Goal: Information Seeking & Learning: Check status

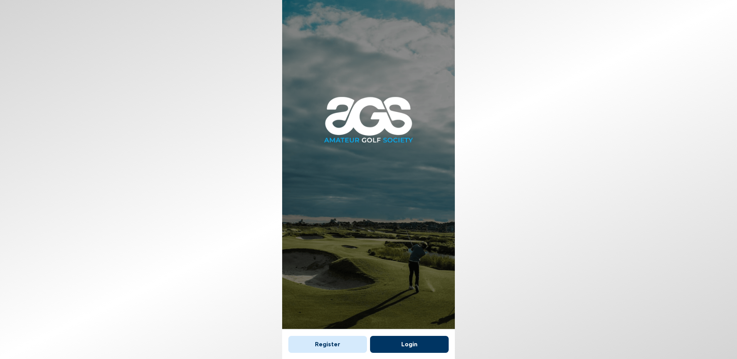
click at [393, 339] on button "Login" at bounding box center [409, 344] width 79 height 17
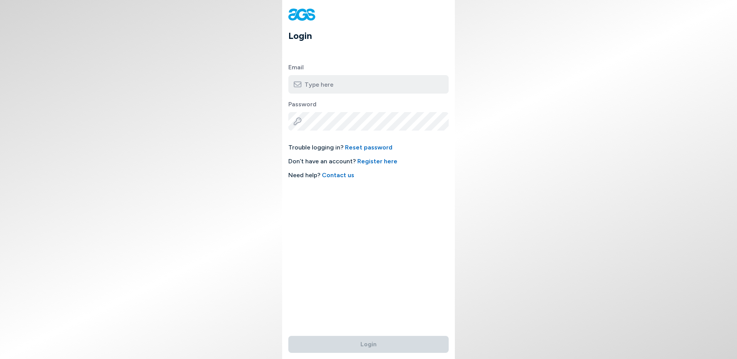
type input "[EMAIL_ADDRESS][DOMAIN_NAME]"
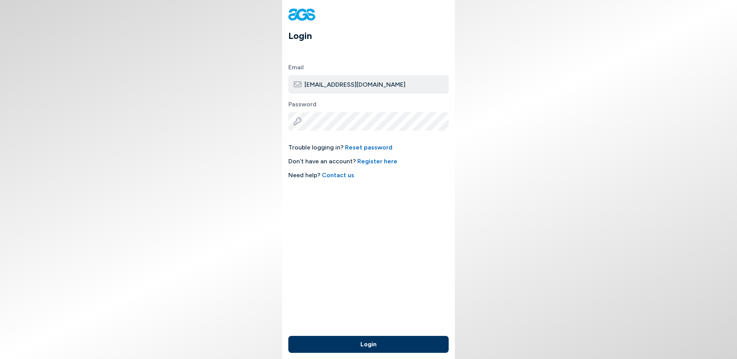
click at [365, 346] on button "Login" at bounding box center [368, 344] width 160 height 17
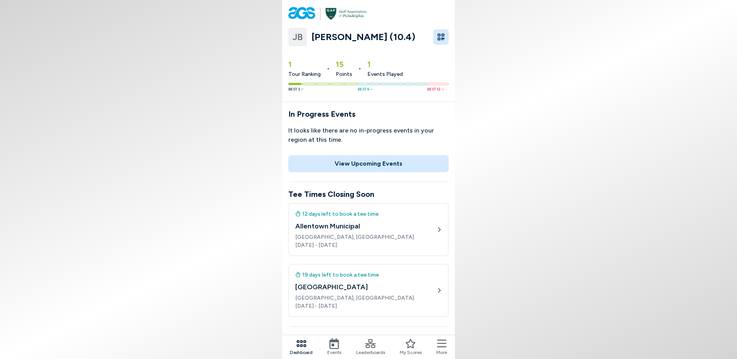
click at [404, 168] on button "View Upcoming Events" at bounding box center [368, 163] width 160 height 17
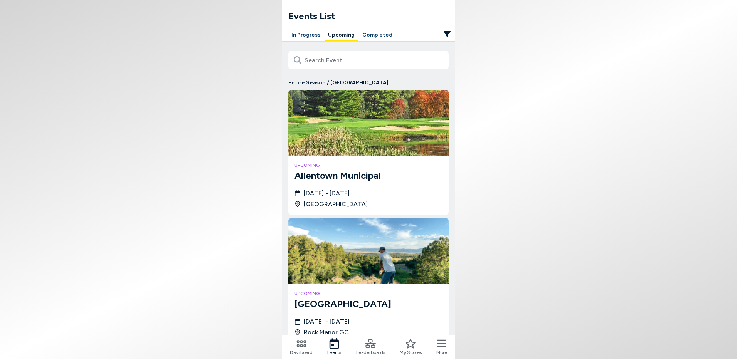
click at [296, 32] on button "In Progress" at bounding box center [305, 35] width 35 height 12
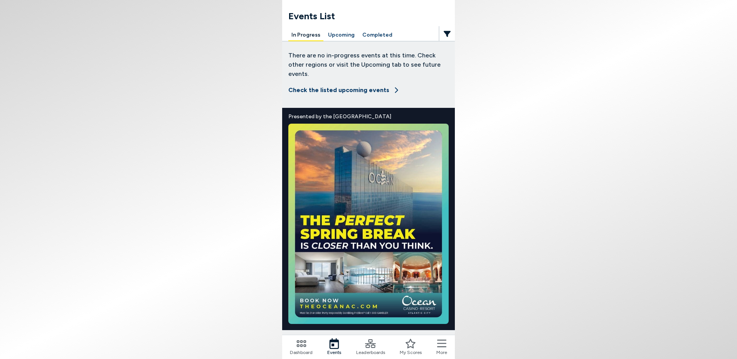
click at [299, 34] on button "In Progress" at bounding box center [305, 35] width 35 height 12
click at [385, 32] on button "Completed" at bounding box center [377, 35] width 36 height 12
click at [343, 35] on button "Upcoming" at bounding box center [341, 35] width 33 height 12
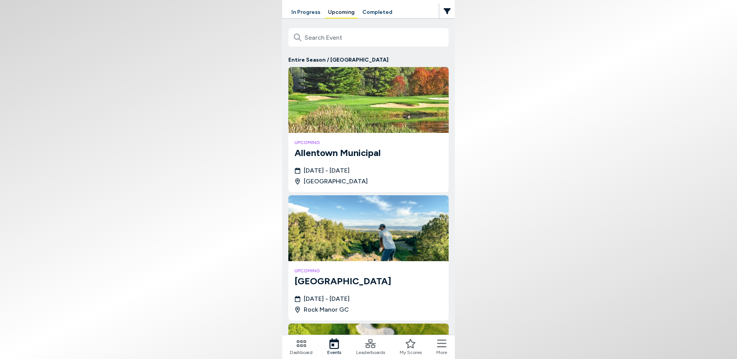
scroll to position [9, 0]
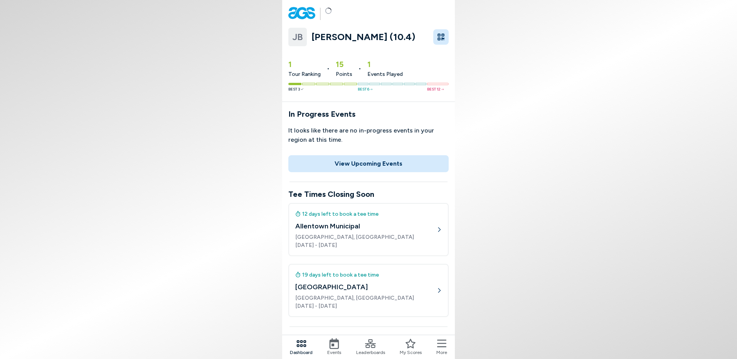
click at [313, 78] on div "1 Tour Ranking • 15 Points • 1 Events Played Best 3 Best 6 Best 12" at bounding box center [368, 75] width 173 height 43
click at [390, 77] on span "Events Played" at bounding box center [384, 74] width 35 height 8
click at [369, 91] on span "Best 6" at bounding box center [365, 89] width 15 height 6
click at [366, 87] on span "Best 6" at bounding box center [365, 89] width 15 height 6
click at [356, 72] on div "1 Tour Ranking • 15 Points • 1 Events Played" at bounding box center [368, 66] width 160 height 24
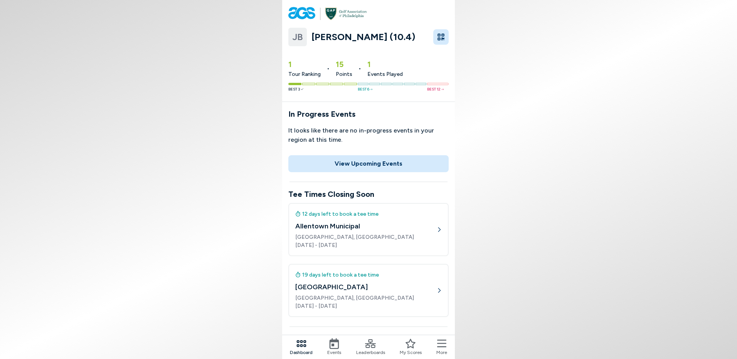
click at [293, 40] on span "JB" at bounding box center [297, 37] width 10 height 14
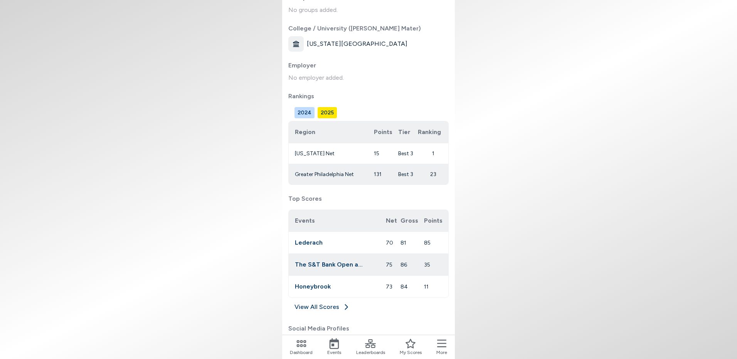
scroll to position [210, 0]
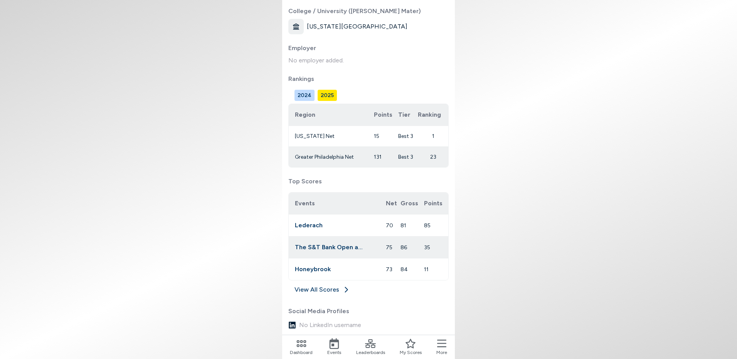
click at [321, 285] on link "View All Scores" at bounding box center [368, 291] width 160 height 12
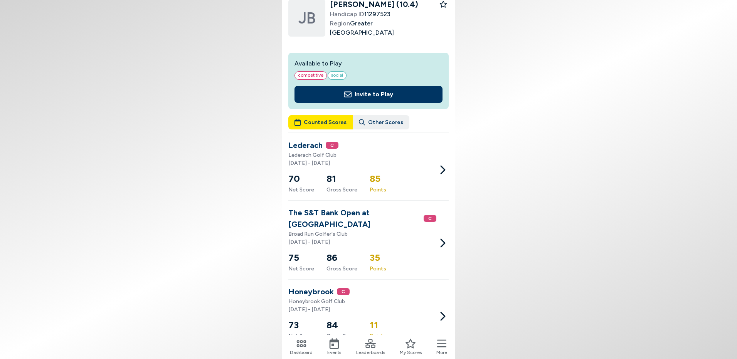
scroll to position [25, 0]
click at [444, 310] on icon at bounding box center [442, 316] width 12 height 12
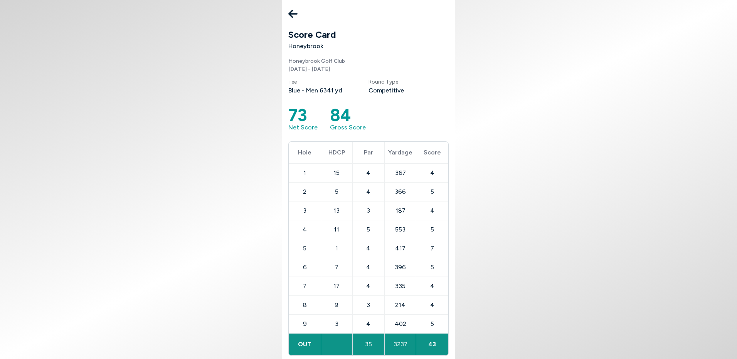
click at [291, 12] on icon at bounding box center [292, 14] width 9 height 8
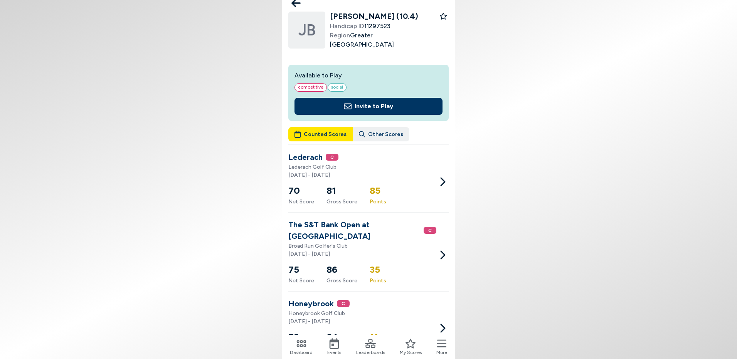
scroll to position [25, 0]
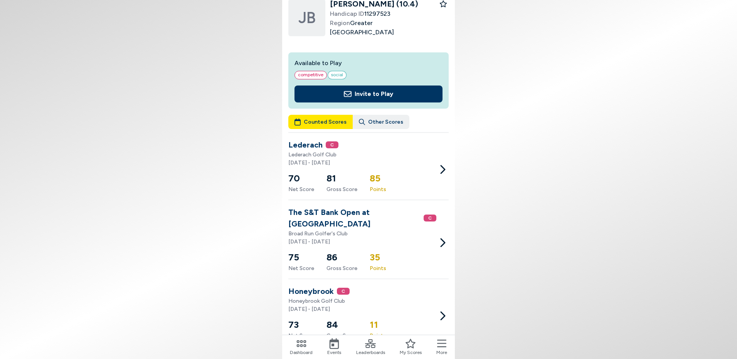
click at [317, 286] on h3 "Honeybrook" at bounding box center [310, 292] width 45 height 12
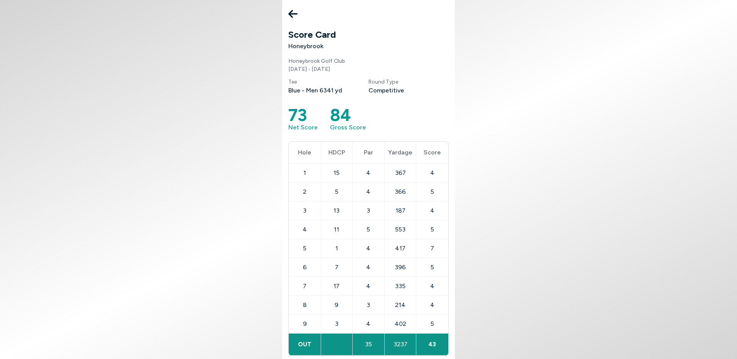
click at [291, 14] on icon at bounding box center [292, 14] width 9 height 8
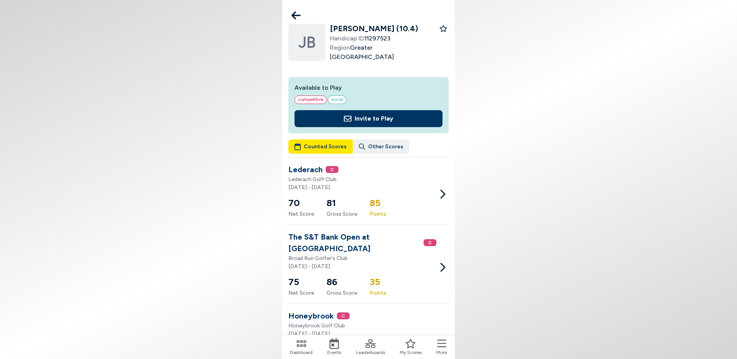
click at [305, 165] on h3 "Lederach" at bounding box center [305, 170] width 34 height 12
